Goal: Use online tool/utility: Utilize a website feature to perform a specific function

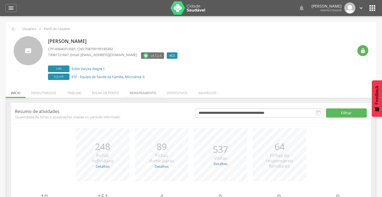
click at [142, 90] on li "Remapeamento" at bounding box center [142, 91] width 37 height 13
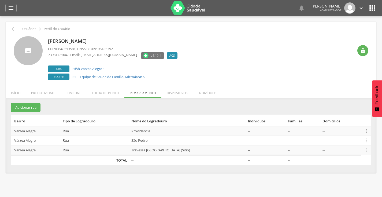
click at [365, 130] on icon "" at bounding box center [367, 131] width 6 height 6
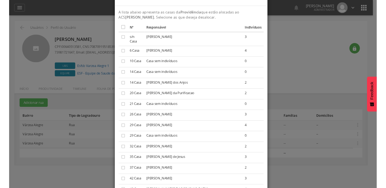
scroll to position [27, 0]
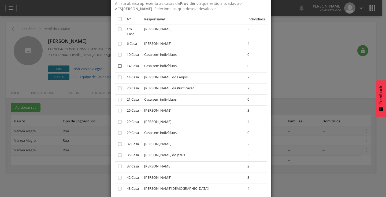
click at [117, 63] on icon "" at bounding box center [119, 65] width 5 height 5
click at [117, 130] on icon "" at bounding box center [119, 132] width 5 height 5
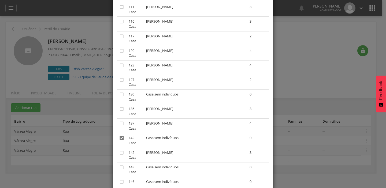
scroll to position [542, 0]
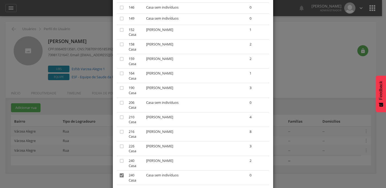
scroll to position [569, 0]
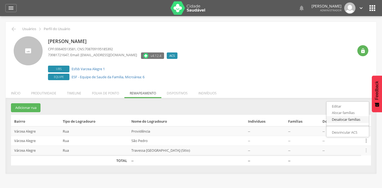
click at [350, 119] on link "Desalocar famílias" at bounding box center [348, 119] width 42 height 7
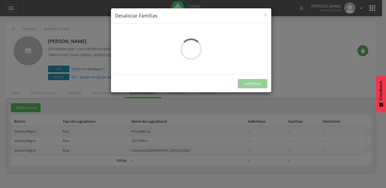
scroll to position [0, 0]
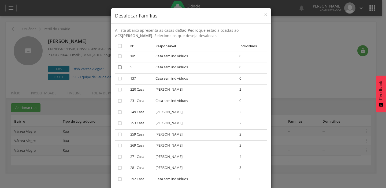
click at [117, 68] on icon "" at bounding box center [119, 66] width 5 height 5
click at [120, 79] on icon "" at bounding box center [119, 78] width 5 height 5
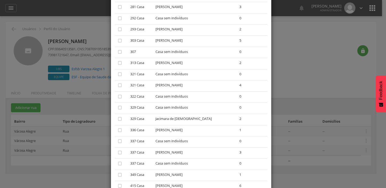
scroll to position [161, 0]
click at [120, 75] on icon "" at bounding box center [119, 73] width 5 height 5
click at [118, 141] on icon "" at bounding box center [119, 140] width 5 height 5
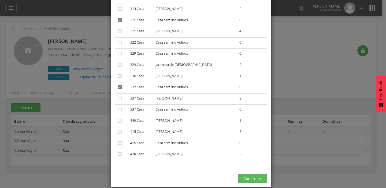
scroll to position [215, 0]
click at [118, 140] on icon "" at bounding box center [119, 142] width 5 height 5
click at [244, 178] on button "Confirmar" at bounding box center [253, 177] width 30 height 9
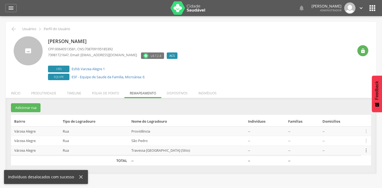
click at [365, 149] on icon "" at bounding box center [367, 150] width 6 height 6
click at [355, 128] on link "Desalocar famílias" at bounding box center [348, 129] width 42 height 7
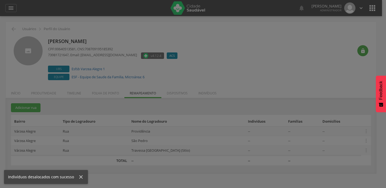
scroll to position [0, 0]
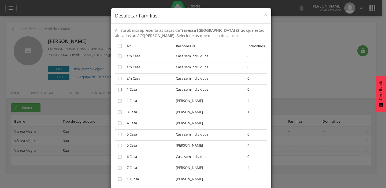
click at [117, 90] on icon "" at bounding box center [119, 89] width 5 height 5
click at [117, 134] on icon "" at bounding box center [119, 133] width 5 height 5
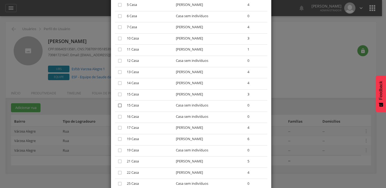
click at [118, 103] on icon "" at bounding box center [119, 104] width 5 height 5
click at [118, 150] on icon "" at bounding box center [119, 149] width 5 height 5
click at [117, 182] on icon "" at bounding box center [119, 183] width 5 height 5
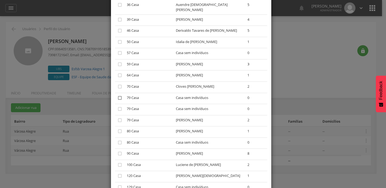
click at [118, 95] on icon "" at bounding box center [119, 97] width 5 height 5
click at [118, 106] on icon "" at bounding box center [119, 108] width 5 height 5
click at [115, 140] on td "" at bounding box center [120, 142] width 10 height 11
click at [117, 140] on icon "" at bounding box center [119, 142] width 5 height 5
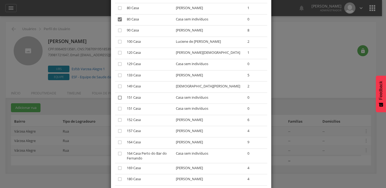
click at [118, 95] on icon "" at bounding box center [119, 97] width 5 height 5
click at [117, 104] on td "" at bounding box center [120, 109] width 10 height 11
click at [117, 151] on icon "" at bounding box center [119, 153] width 5 height 5
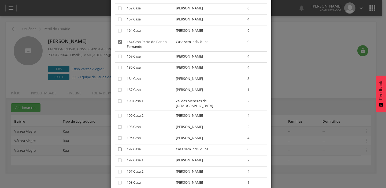
click at [119, 146] on icon "" at bounding box center [119, 148] width 5 height 5
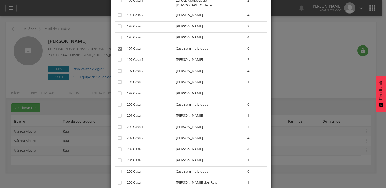
click at [115, 166] on td "" at bounding box center [120, 171] width 10 height 11
click at [117, 168] on icon "" at bounding box center [119, 170] width 5 height 5
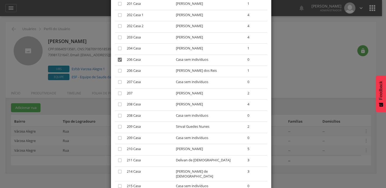
click at [116, 110] on td "" at bounding box center [120, 115] width 10 height 11
click at [117, 183] on icon "" at bounding box center [119, 185] width 5 height 5
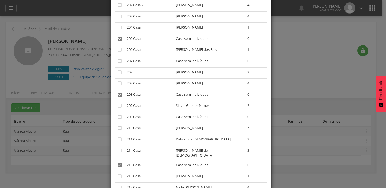
scroll to position [836, 0]
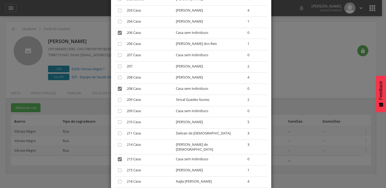
click at [115, 106] on td "" at bounding box center [120, 111] width 10 height 11
click at [117, 108] on icon "" at bounding box center [119, 110] width 5 height 5
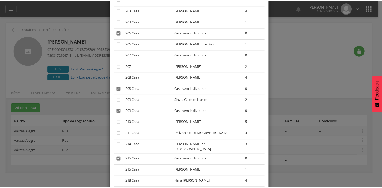
scroll to position [943, 0]
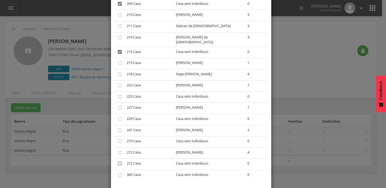
click at [117, 160] on icon "" at bounding box center [119, 162] width 5 height 5
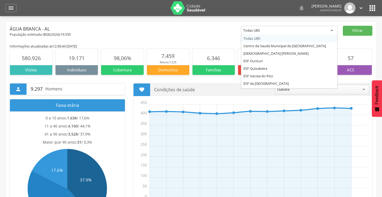
click at [270, 29] on div "Todas UBS" at bounding box center [289, 31] width 97 height 10
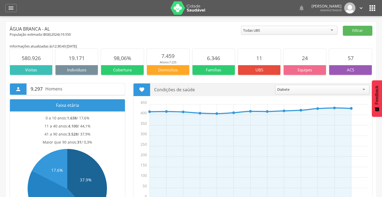
click at [227, 34] on div "População estimada IBGE( 2024 ): 19.550" at bounding box center [126, 34] width 232 height 5
click at [15, 9] on div "" at bounding box center [10, 8] width 11 height 8
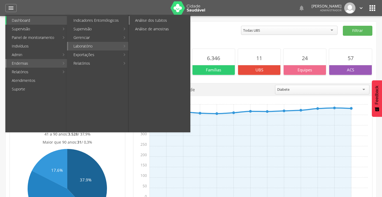
click at [160, 22] on link "Análise dos tubitos" at bounding box center [160, 20] width 60 height 9
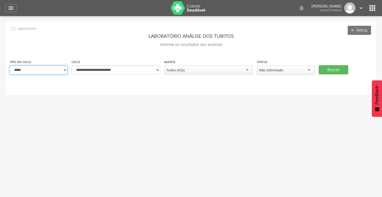
click at [52, 69] on select "**********" at bounding box center [39, 69] width 58 height 9
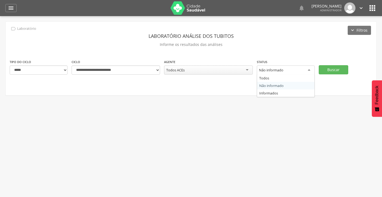
click at [288, 71] on div "Não informado" at bounding box center [286, 70] width 58 height 10
click at [336, 68] on button "Buscar" at bounding box center [334, 69] width 30 height 9
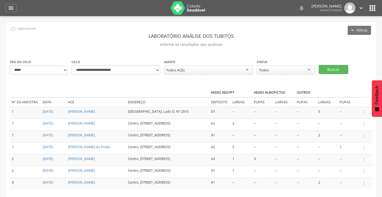
scroll to position [27, 0]
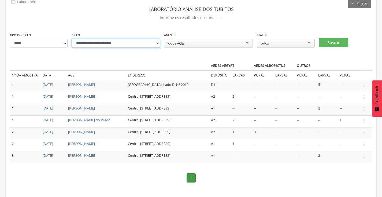
click at [146, 45] on select "**********" at bounding box center [116, 43] width 89 height 9
select select "**********"
click at [72, 39] on select "**********" at bounding box center [116, 43] width 89 height 9
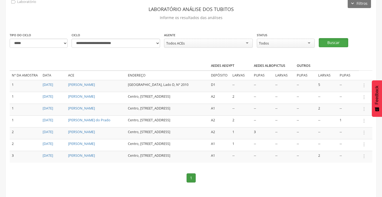
click at [330, 41] on button "Buscar" at bounding box center [334, 42] width 30 height 9
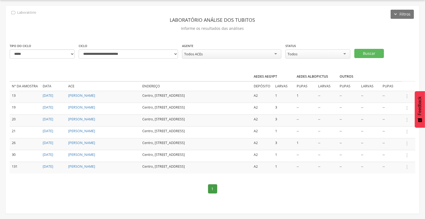
click at [299, 56] on div "Todos" at bounding box center [317, 53] width 65 height 9
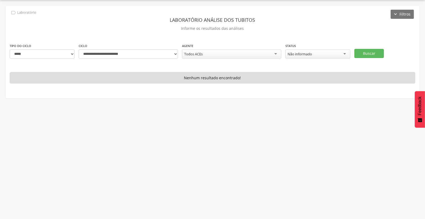
click at [327, 56] on div "Não informado" at bounding box center [317, 53] width 65 height 9
click at [358, 53] on button "Buscar" at bounding box center [369, 53] width 30 height 9
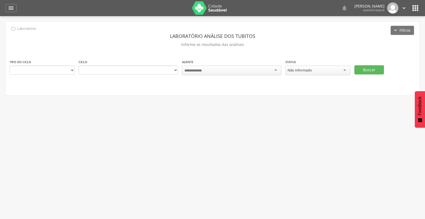
scroll to position [16, 0]
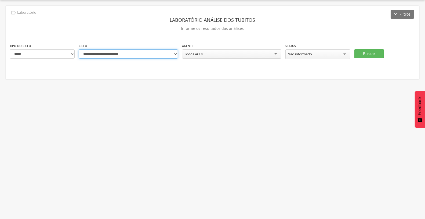
click at [104, 55] on select "**********" at bounding box center [128, 53] width 99 height 9
select select "**********"
click at [79, 49] on select "**********" at bounding box center [128, 53] width 99 height 9
